Goal: Task Accomplishment & Management: Manage account settings

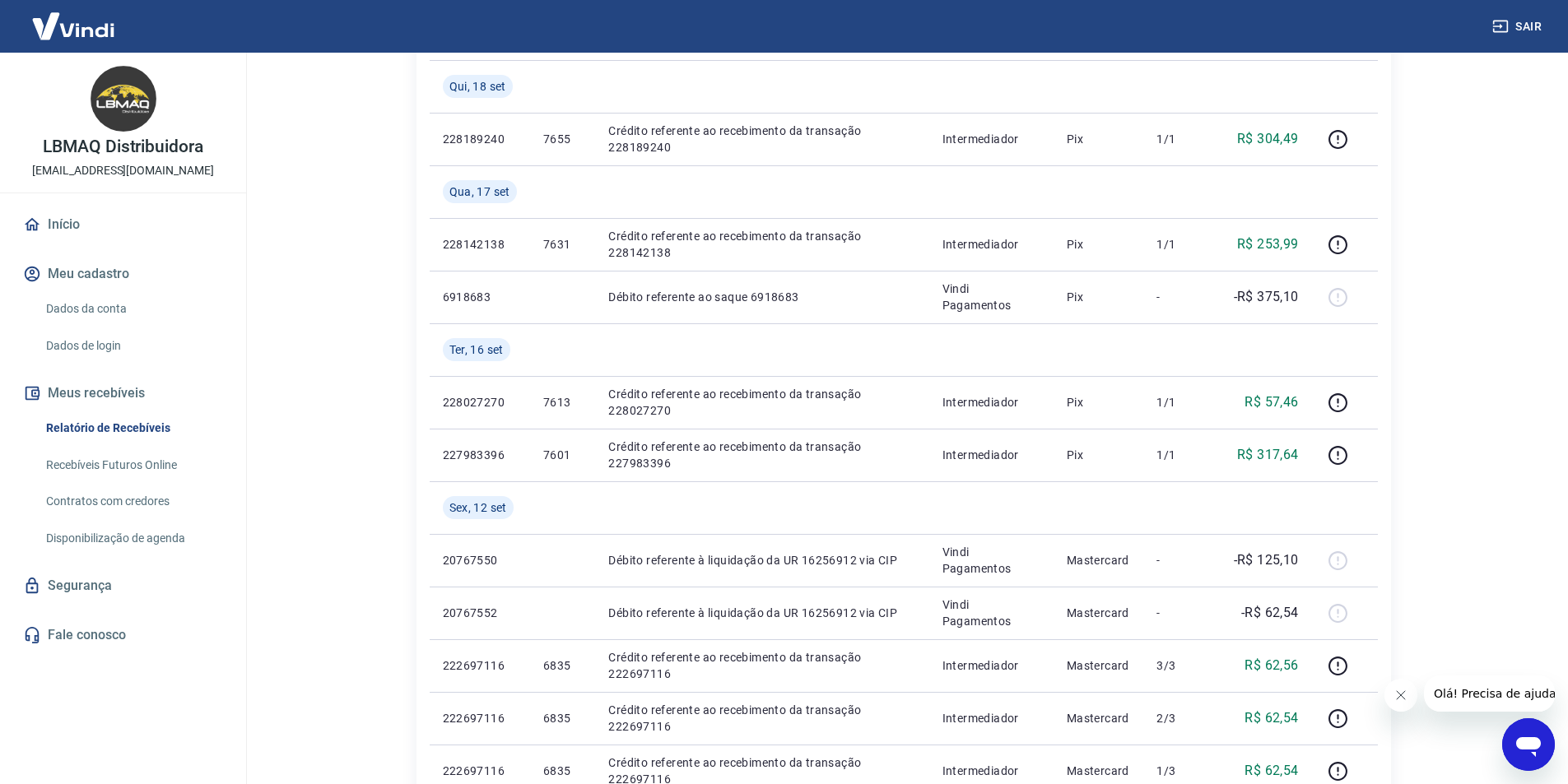
scroll to position [247, 0]
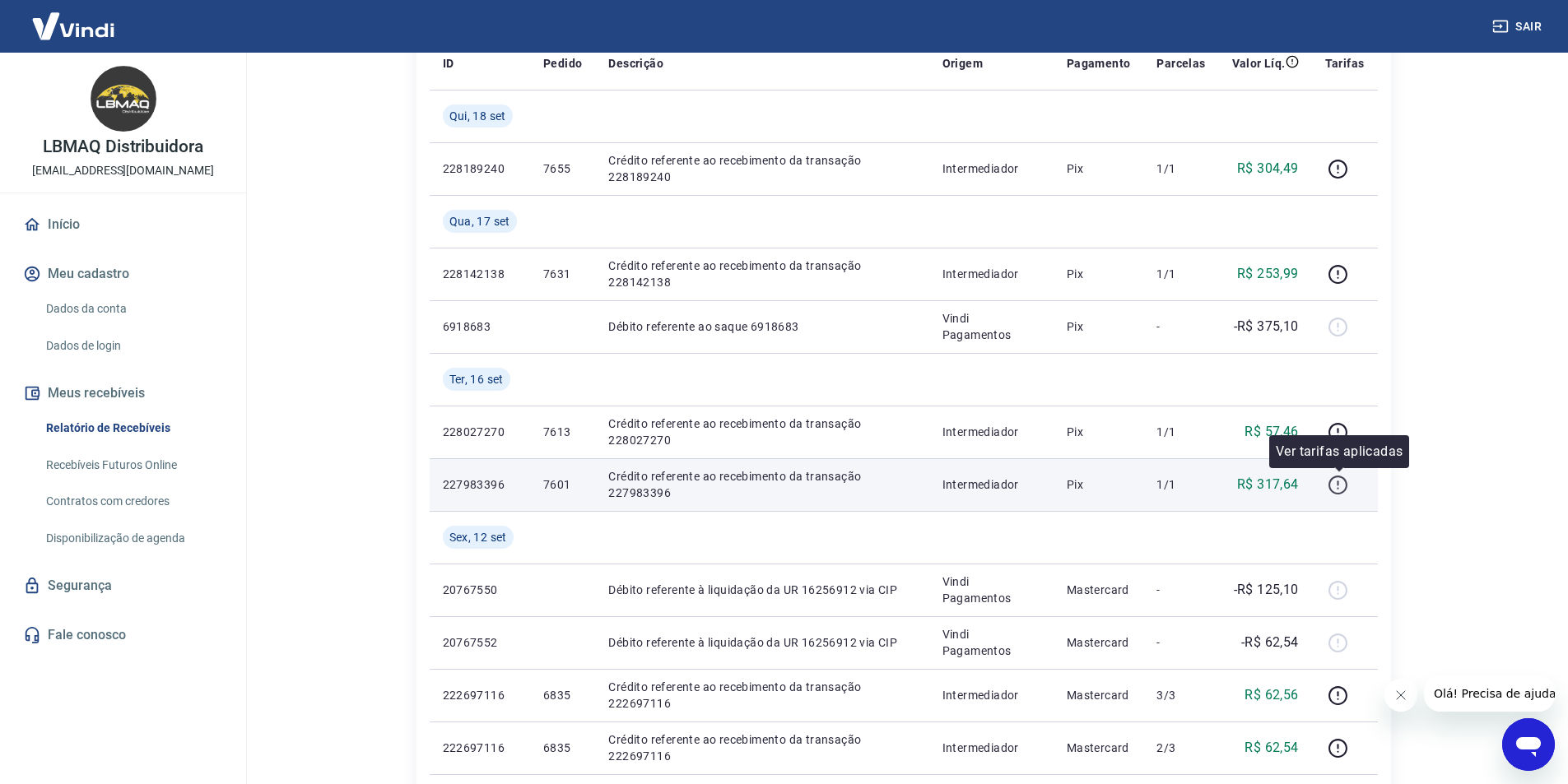
click at [1345, 484] on icon "button" at bounding box center [1338, 485] width 20 height 20
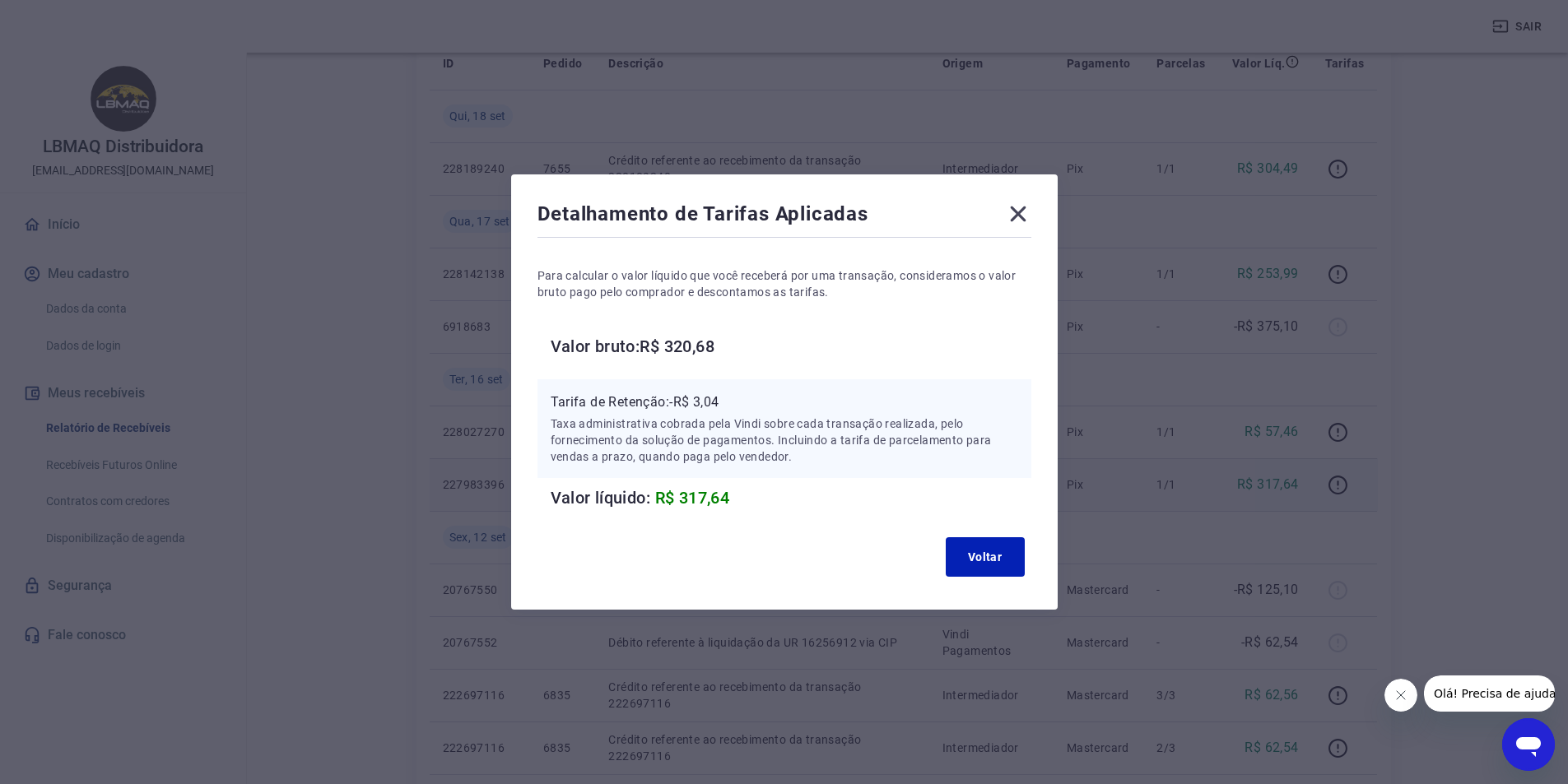
click at [1019, 222] on icon at bounding box center [1018, 213] width 27 height 27
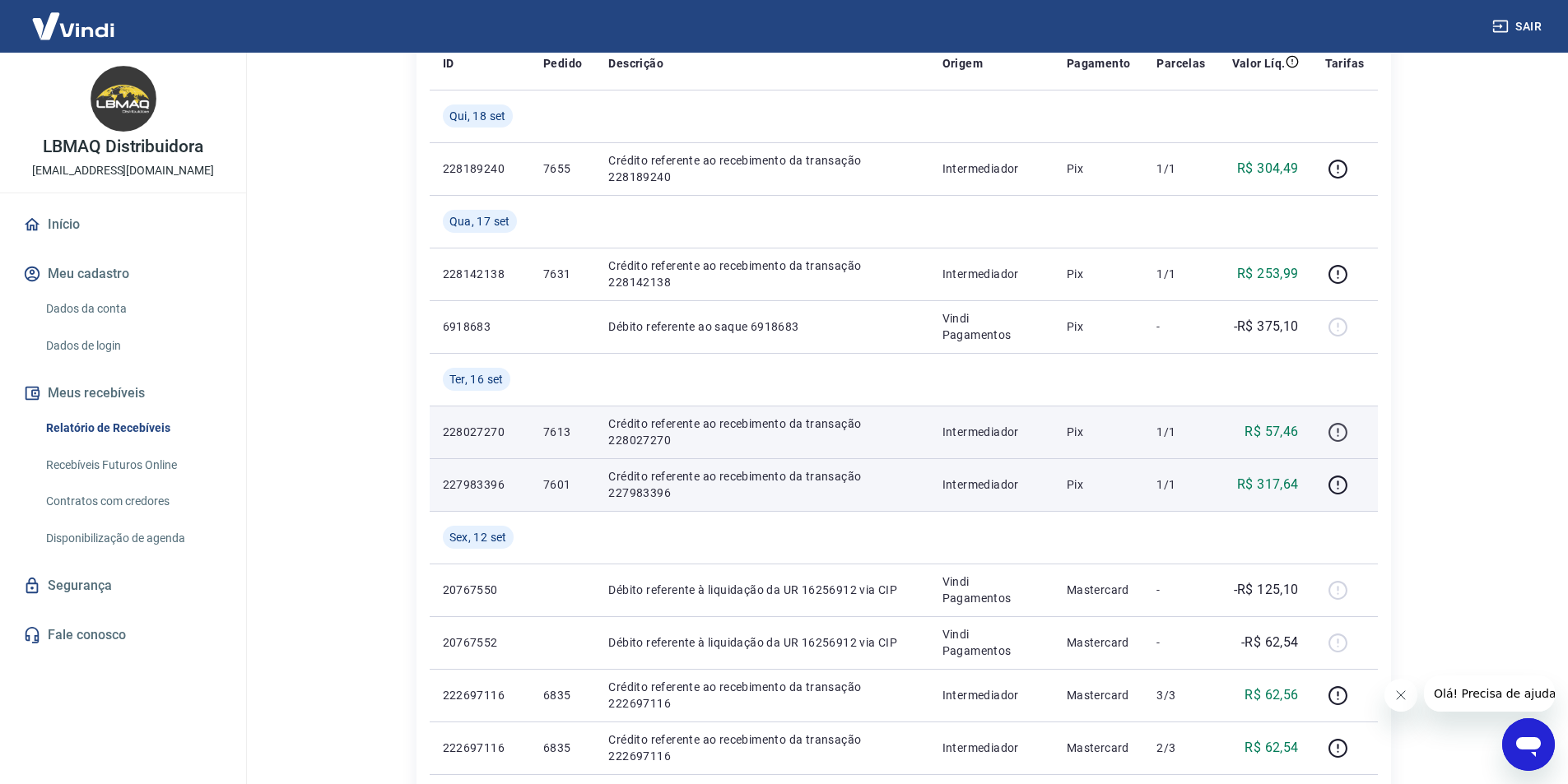
click at [1337, 431] on icon "button" at bounding box center [1338, 432] width 20 height 20
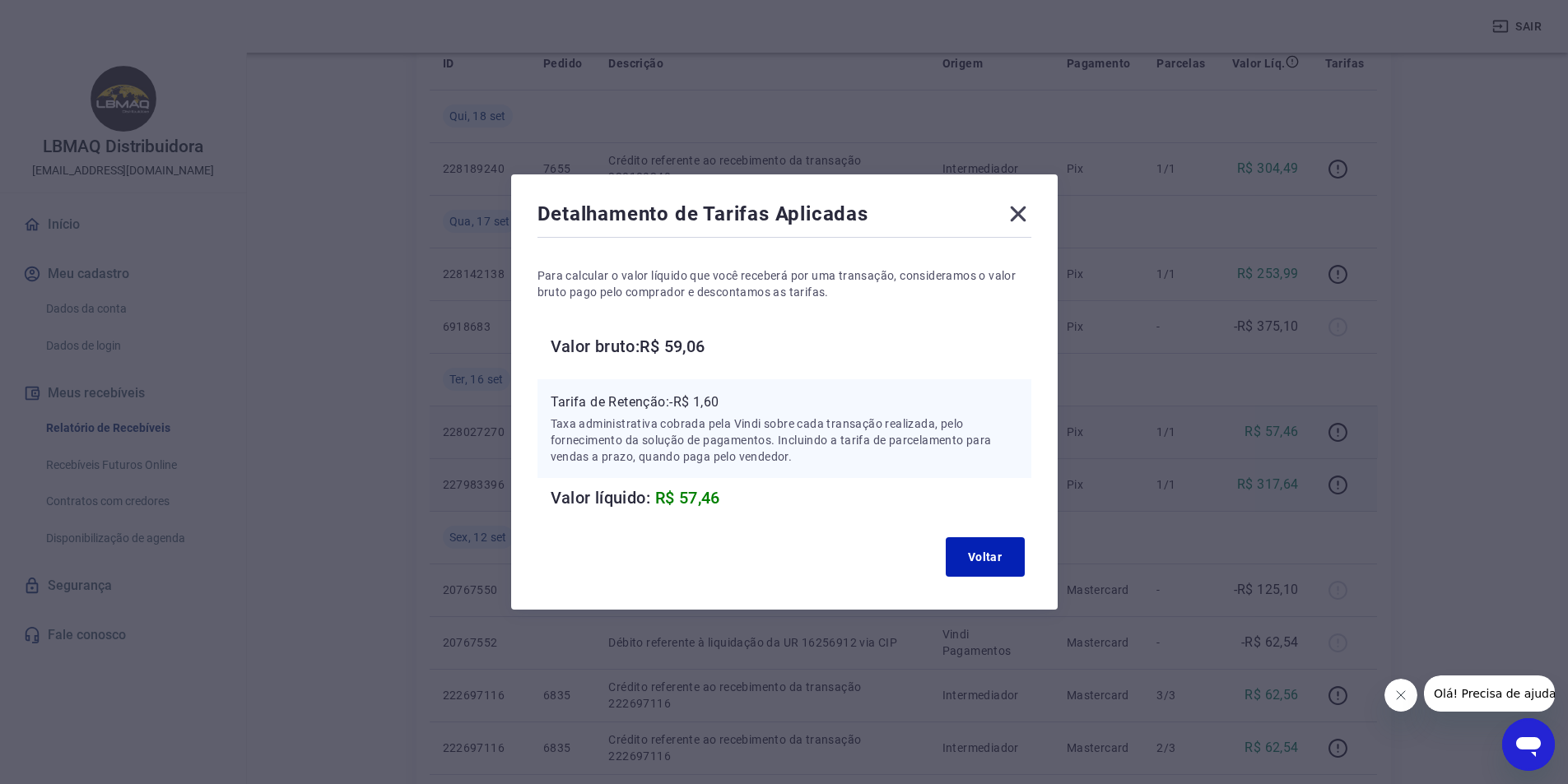
click at [1018, 212] on icon at bounding box center [1018, 213] width 27 height 27
